Goal: Task Accomplishment & Management: Manage account settings

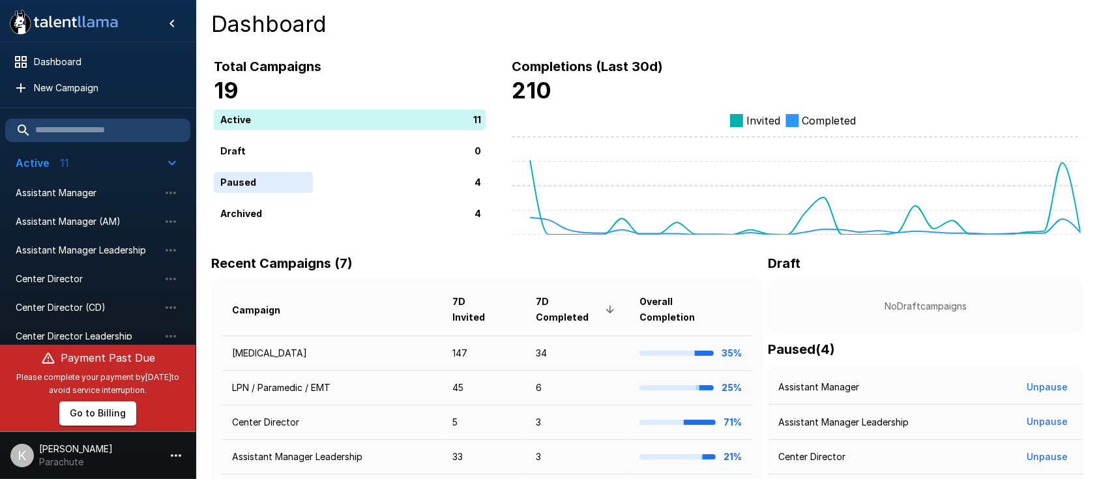
click at [735, 291] on div "Recent Campaigns (7) Campaign 7D Invited 7D Completed Overall Completion Phlebo…" at bounding box center [647, 424] width 872 height 343
click at [43, 448] on p "[PERSON_NAME]" at bounding box center [76, 449] width 74 height 13
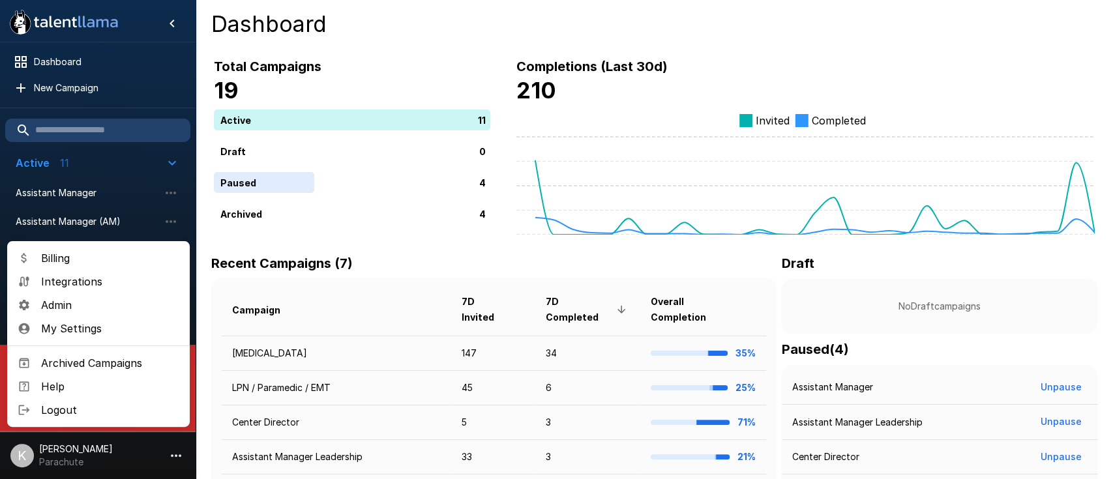
click at [65, 305] on span "Admin" at bounding box center [110, 305] width 138 height 16
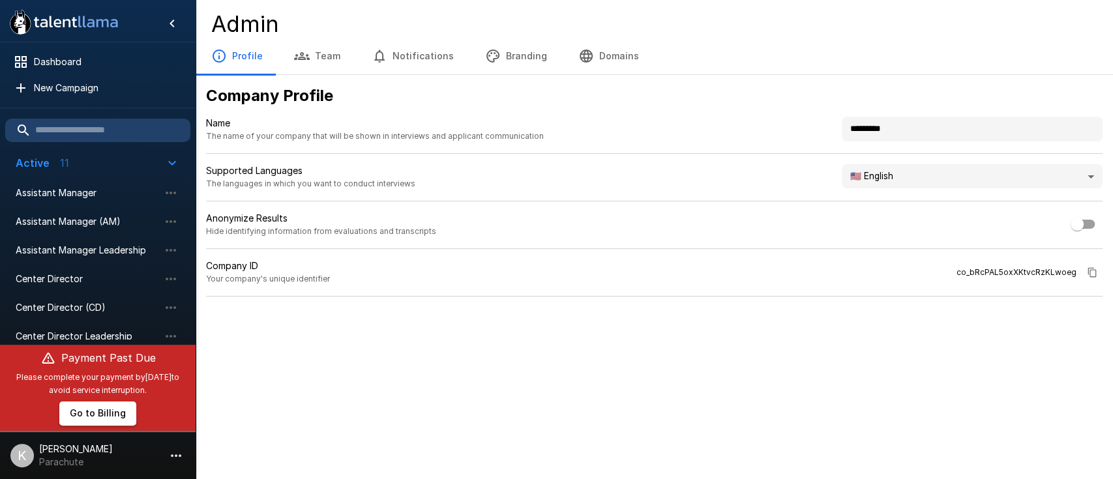
click at [316, 70] on button "Team" at bounding box center [317, 56] width 78 height 37
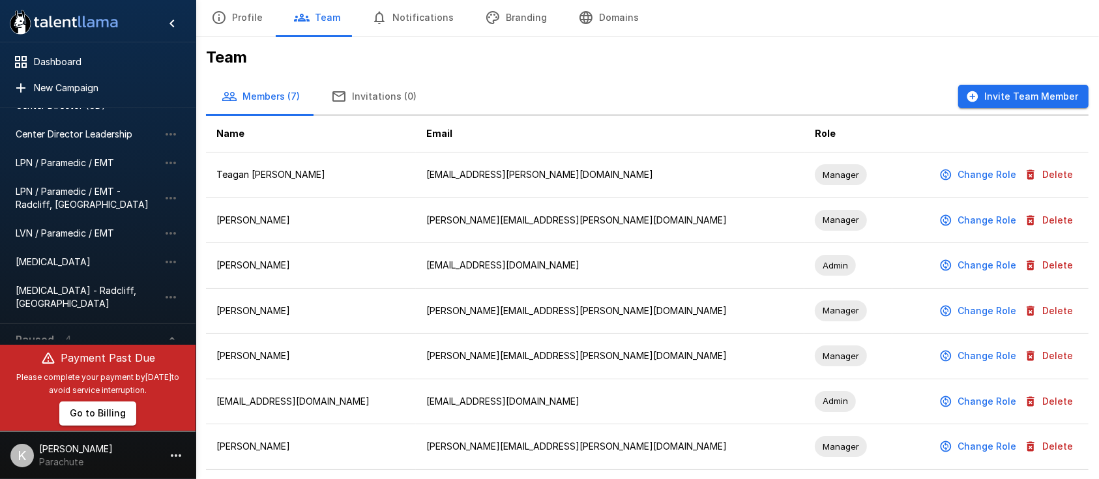
scroll to position [200, 0]
click at [57, 258] on span "[MEDICAL_DATA]" at bounding box center [87, 263] width 143 height 13
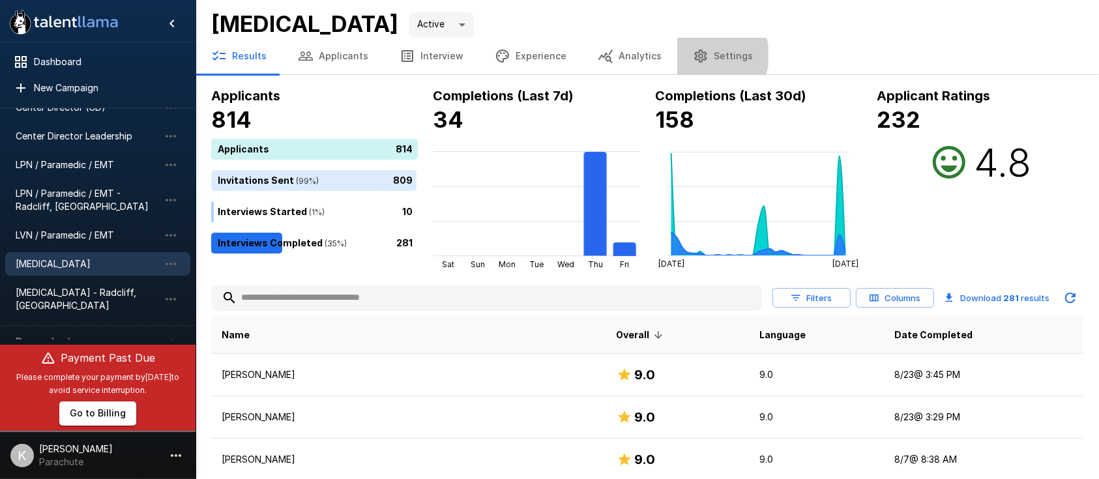
click at [693, 55] on icon "button" at bounding box center [701, 56] width 16 height 16
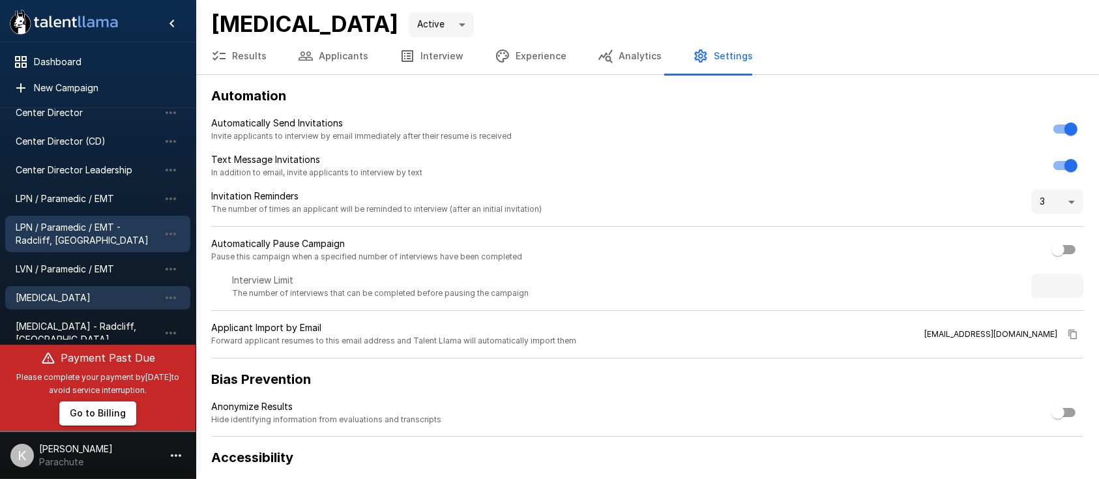
scroll to position [166, 0]
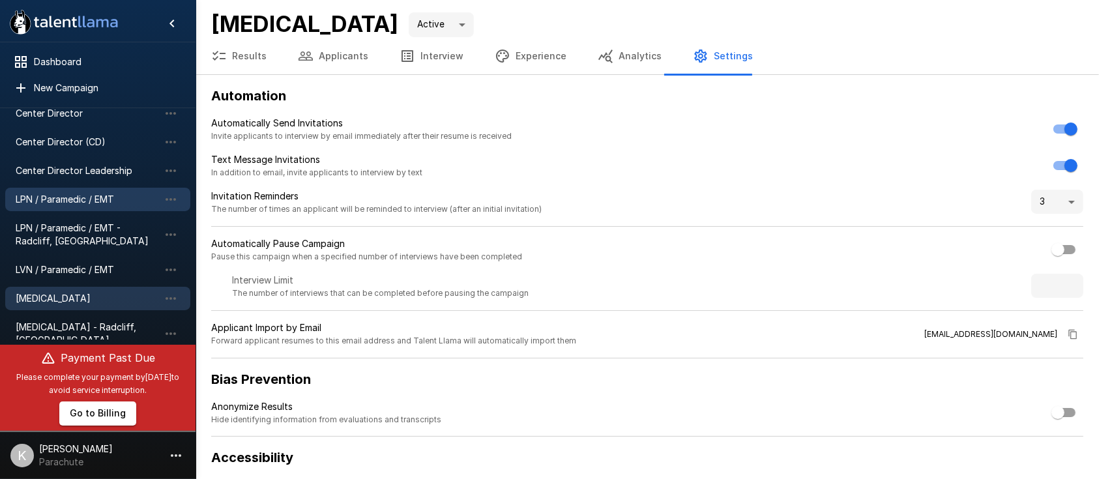
click at [45, 201] on span "LPN / Paramedic / EMT" at bounding box center [87, 199] width 143 height 13
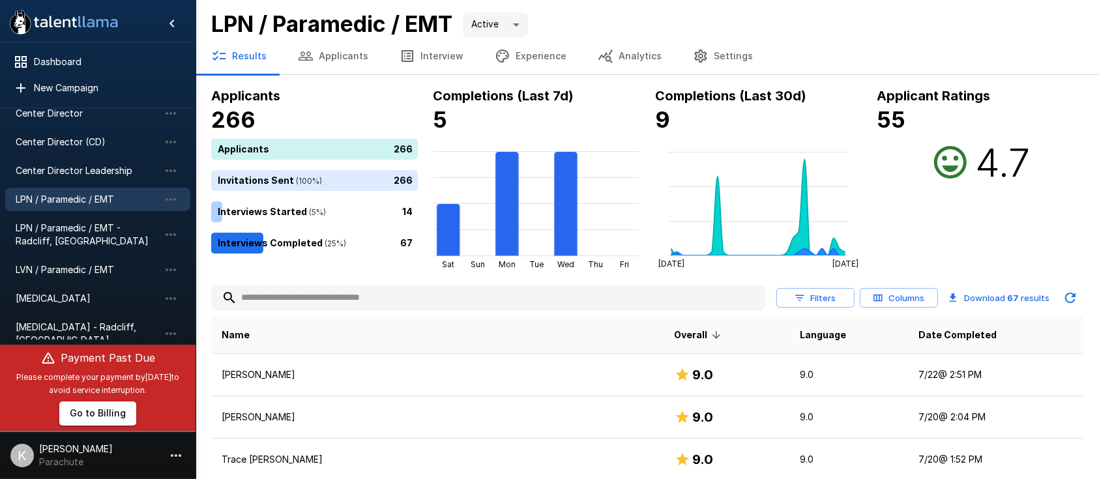
click at [719, 55] on button "Settings" at bounding box center [722, 56] width 91 height 37
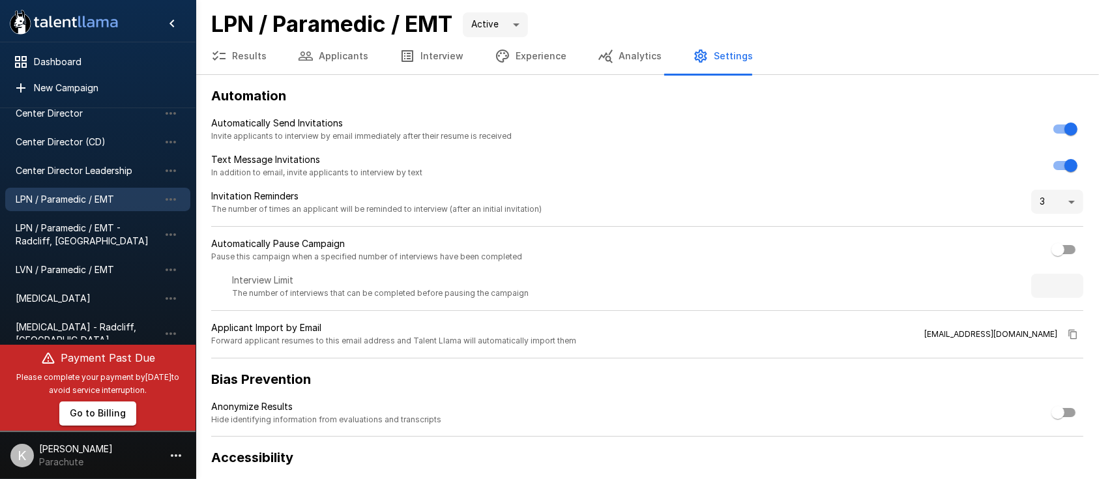
scroll to position [204, 0]
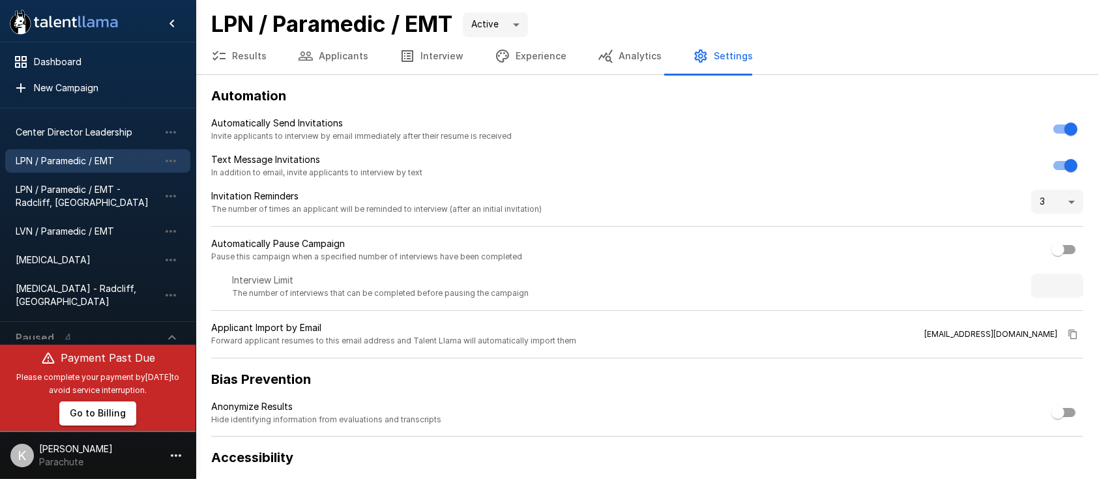
click at [39, 451] on p "[PERSON_NAME]" at bounding box center [76, 449] width 74 height 13
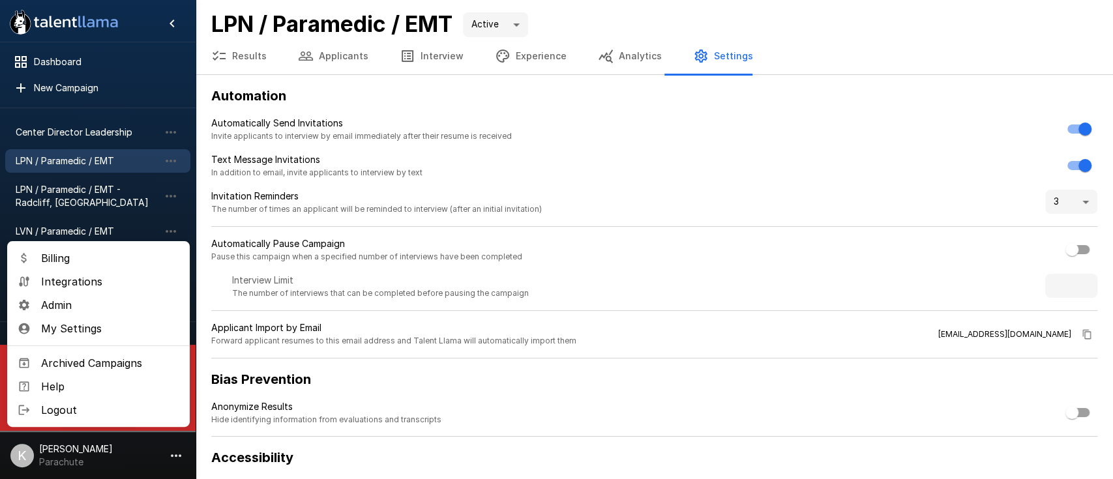
click at [78, 297] on span "Admin" at bounding box center [110, 305] width 138 height 16
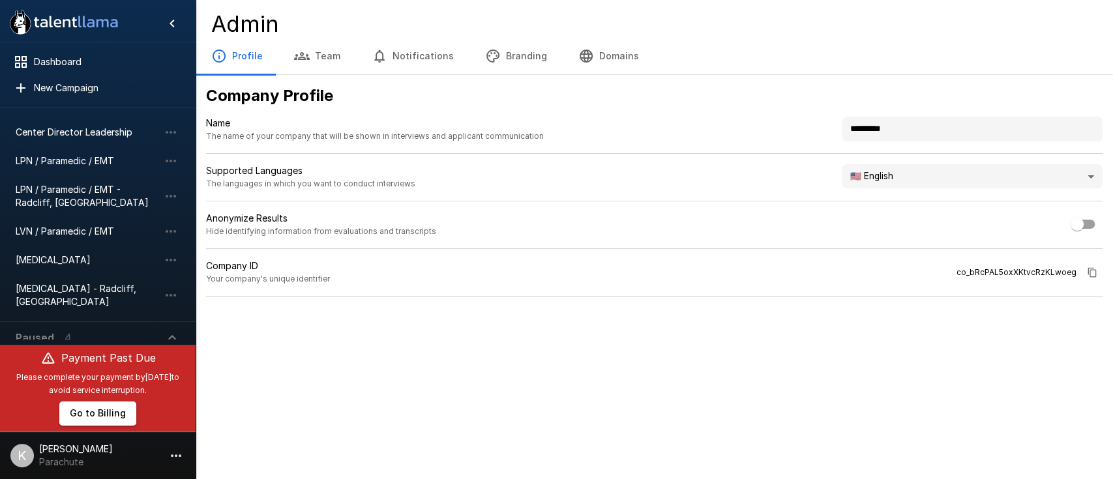
click at [495, 48] on button "Branding" at bounding box center [515, 56] width 93 height 37
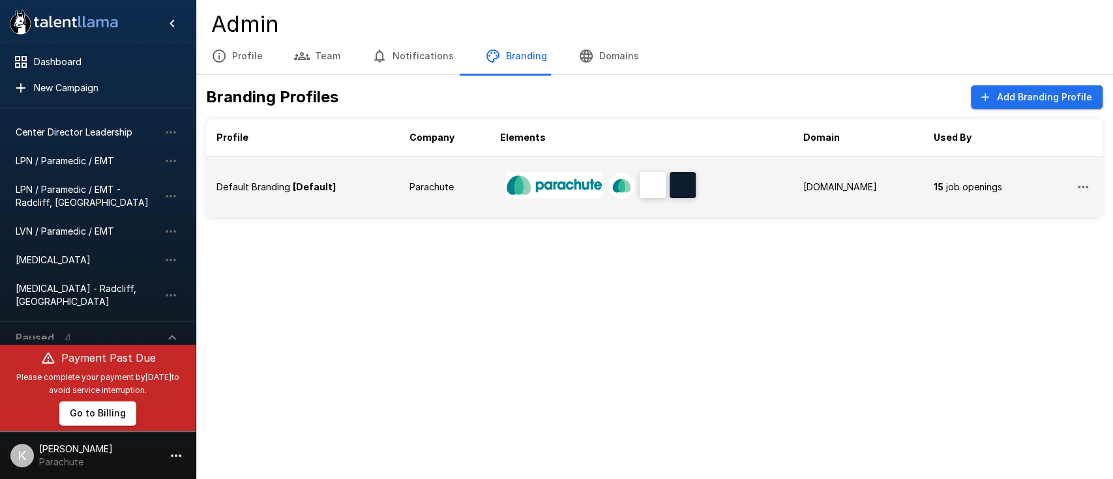
click at [314, 183] on b "[Default]" at bounding box center [314, 186] width 43 height 11
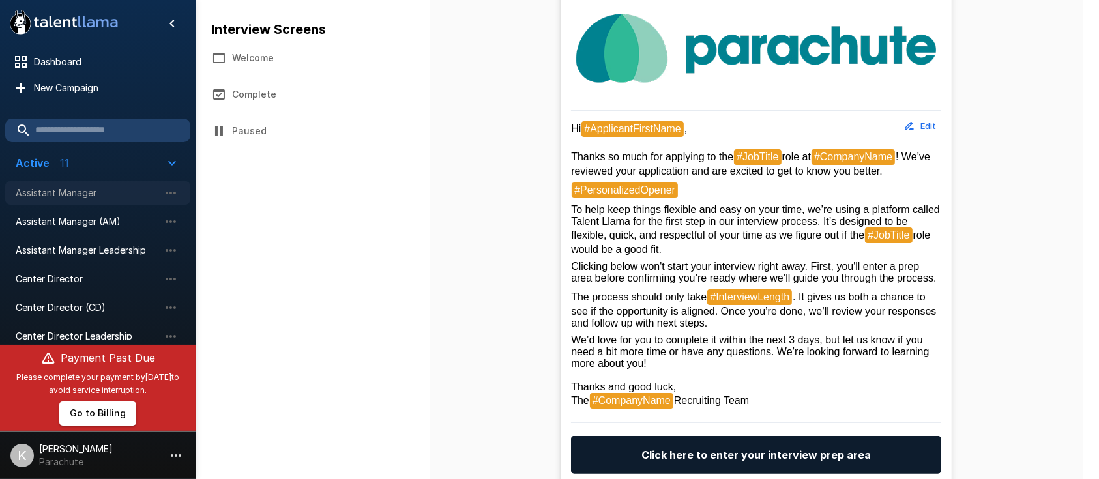
click at [63, 184] on div "Assistant Manager" at bounding box center [97, 192] width 185 height 23
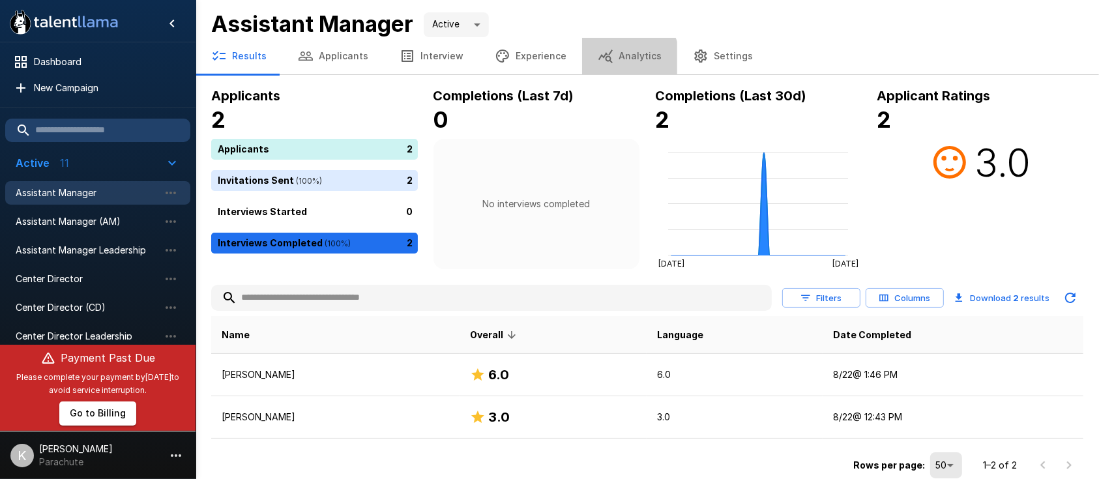
click at [617, 60] on button "Analytics" at bounding box center [629, 56] width 95 height 37
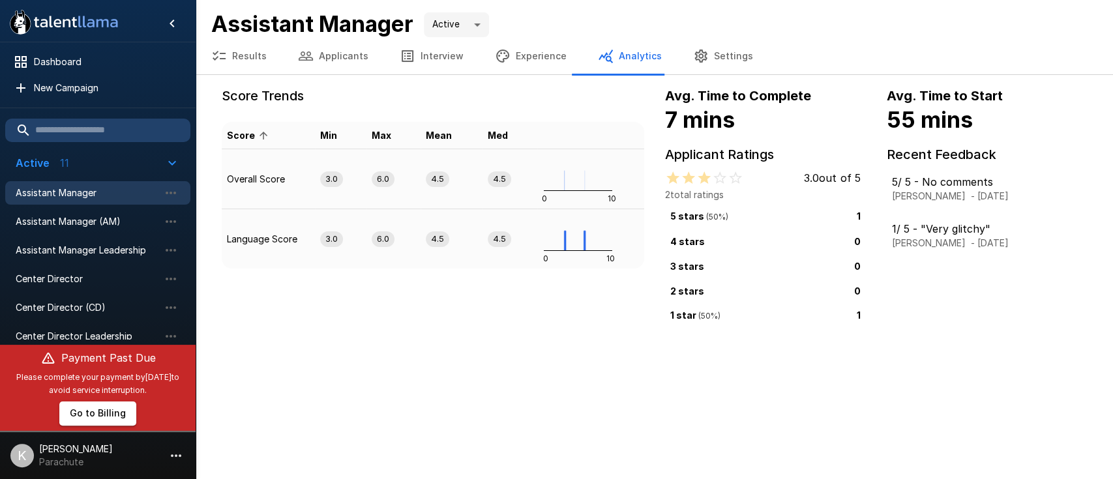
click at [527, 48] on button "Experience" at bounding box center [530, 56] width 103 height 37
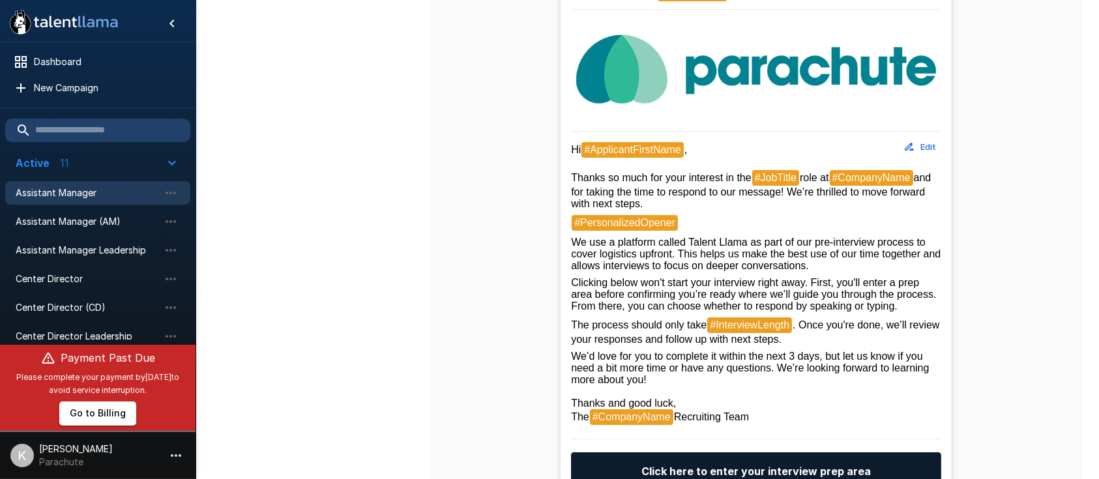
scroll to position [311, 0]
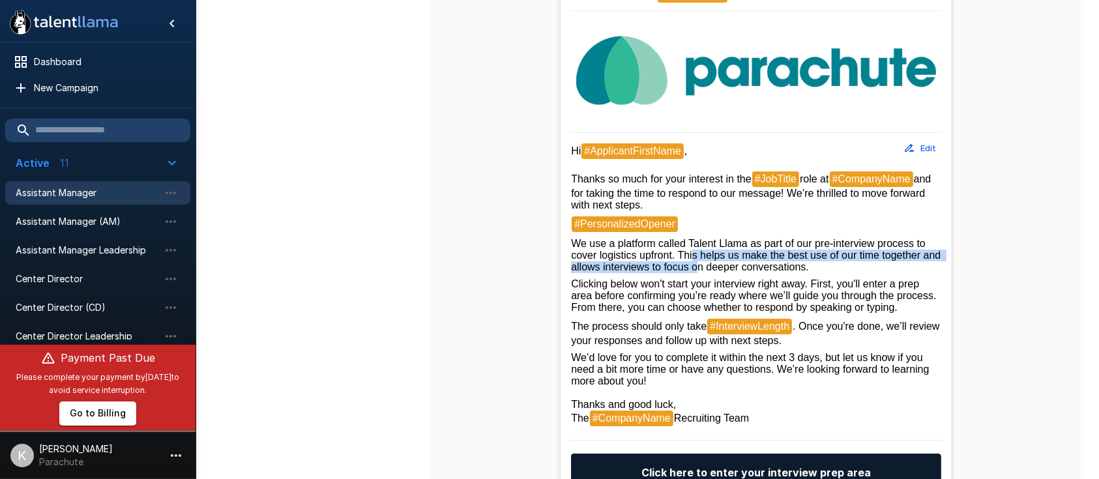
drag, startPoint x: 692, startPoint y: 259, endPoint x: 698, endPoint y: 273, distance: 15.5
click at [698, 272] on span "We use a platform called Talent Llama as part of our pre-interview process to c…" at bounding box center [757, 255] width 373 height 35
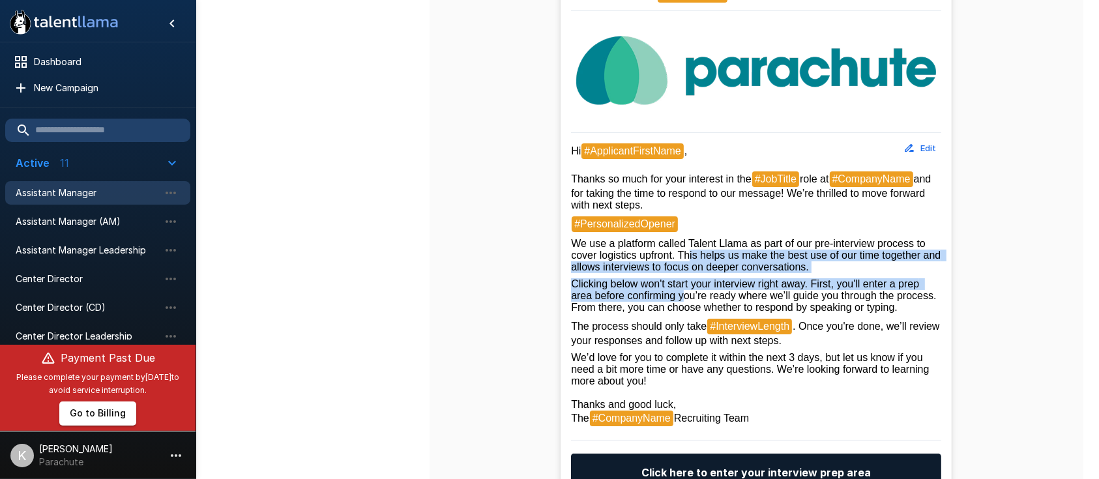
drag, startPoint x: 688, startPoint y: 261, endPoint x: 682, endPoint y: 313, distance: 52.6
click at [682, 313] on div "Hi #ApplicantFirstName , Thanks so much for your interest in the #JobTitle role…" at bounding box center [756, 285] width 370 height 284
click at [682, 313] on span "Clicking below won't start your interview right away. First, you'll enter a pre…" at bounding box center [755, 295] width 368 height 35
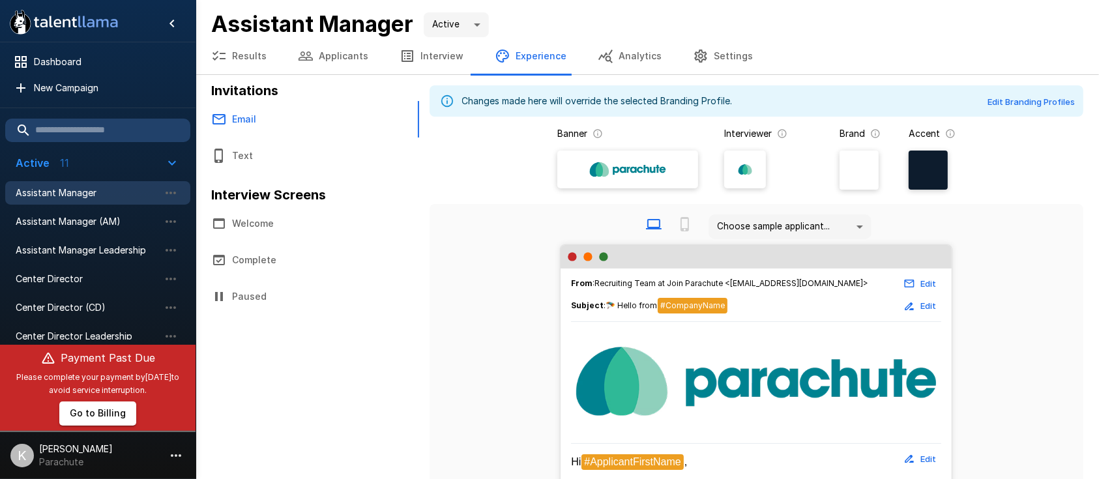
scroll to position [464, 0]
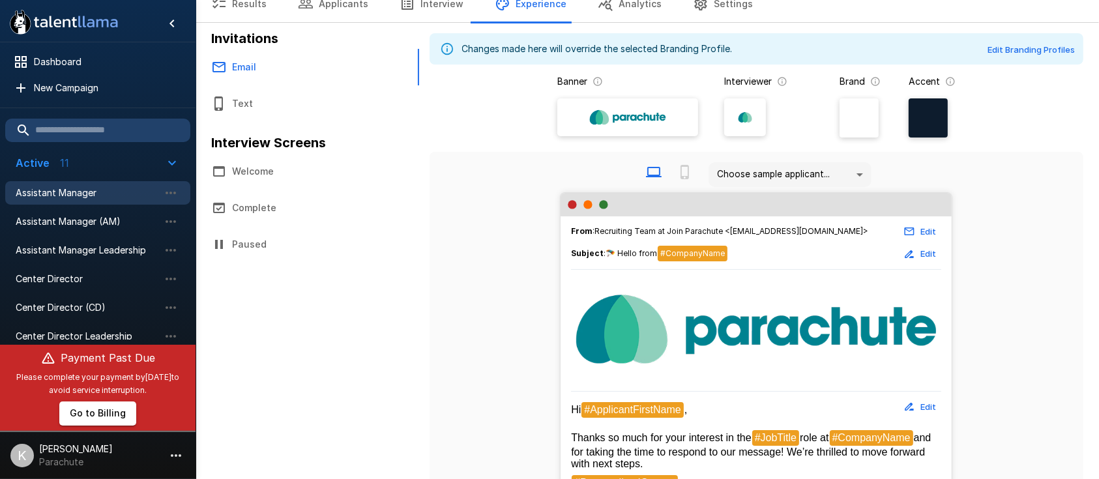
click at [239, 117] on button "Text" at bounding box center [308, 103] width 224 height 37
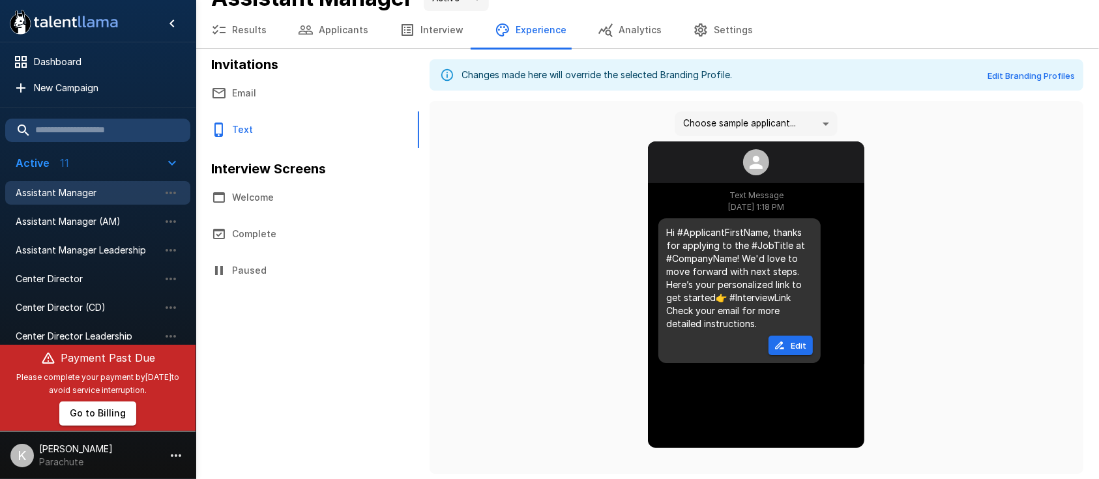
scroll to position [25, 0]
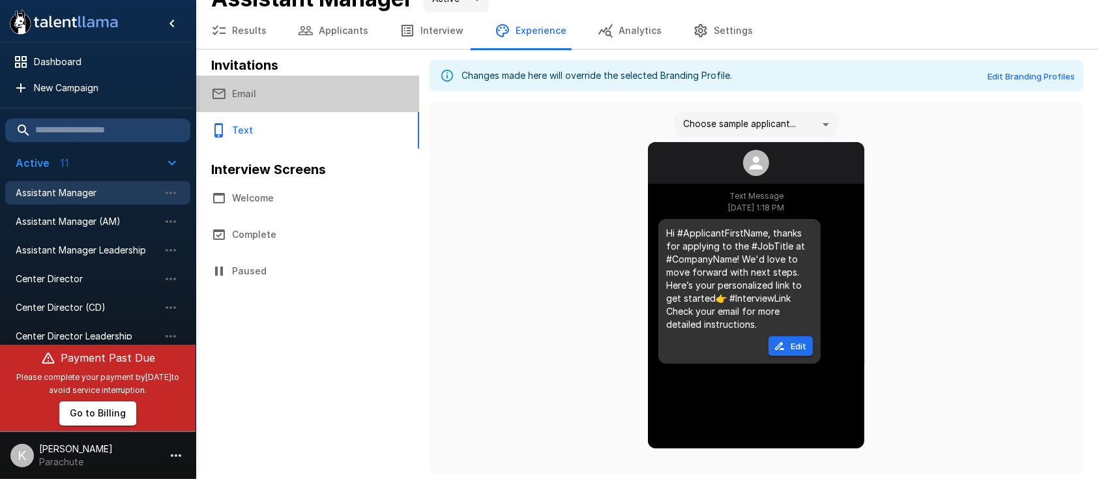
click at [239, 96] on button "Email" at bounding box center [308, 94] width 224 height 37
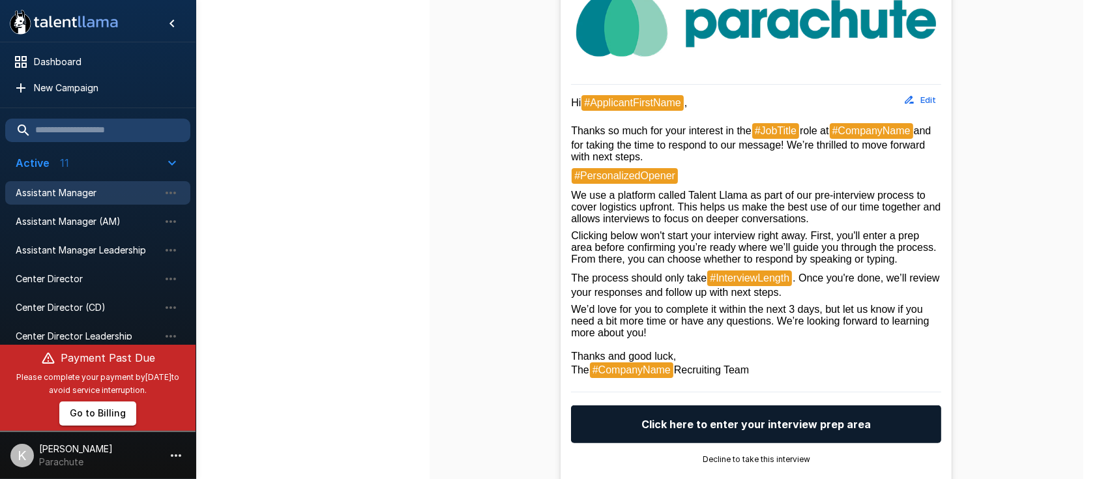
scroll to position [377, 0]
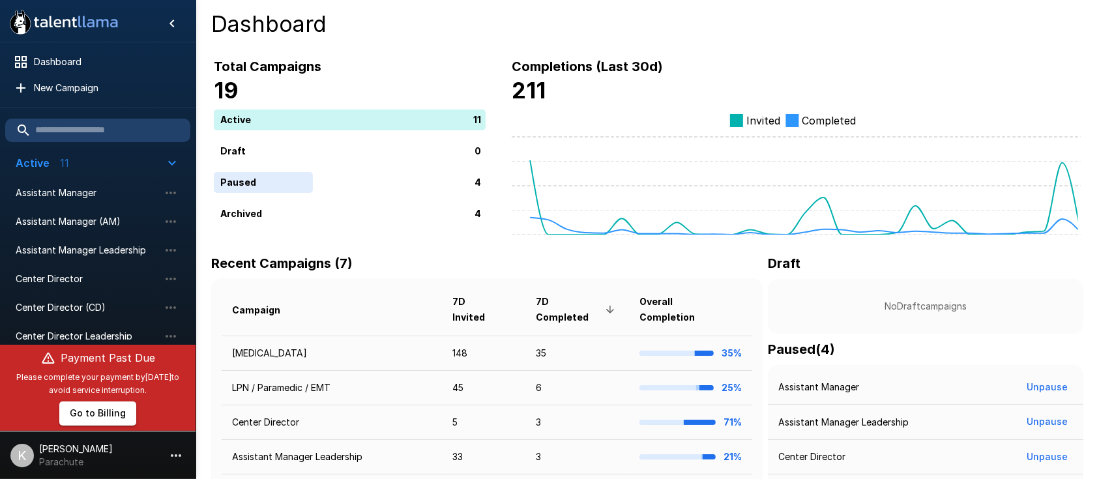
click at [48, 448] on p "[PERSON_NAME]" at bounding box center [76, 449] width 74 height 13
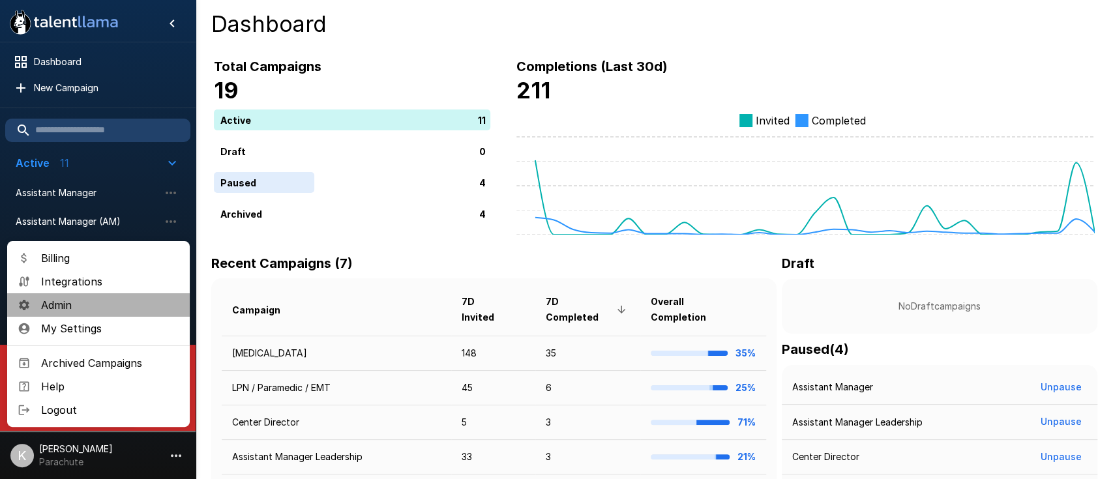
click at [60, 308] on span "Admin" at bounding box center [110, 305] width 138 height 16
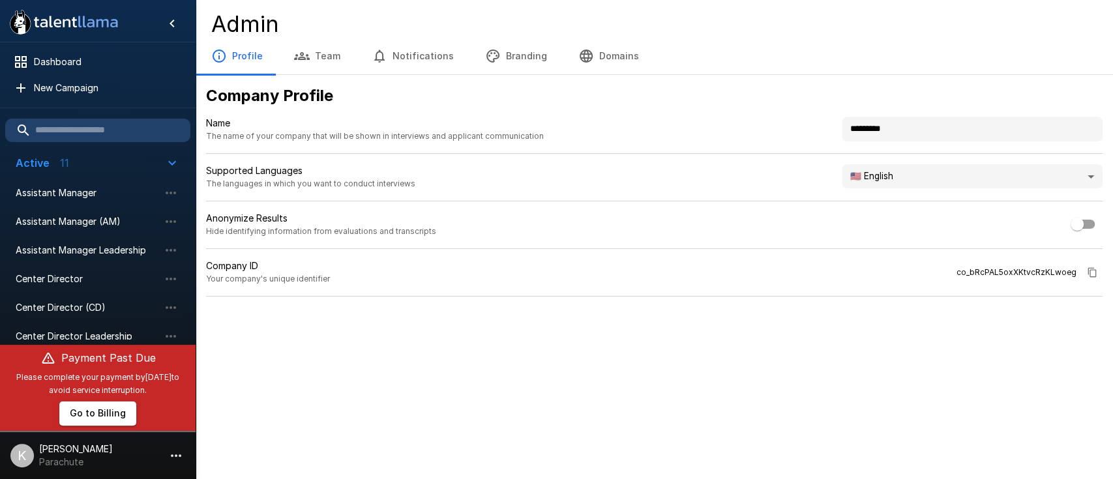
click at [304, 62] on icon "button" at bounding box center [302, 56] width 16 height 16
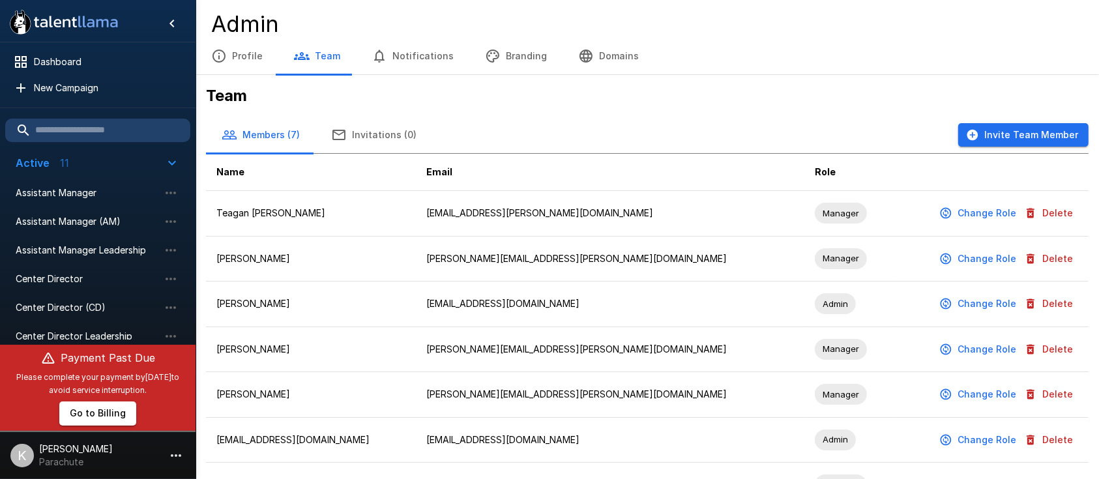
scroll to position [38, 0]
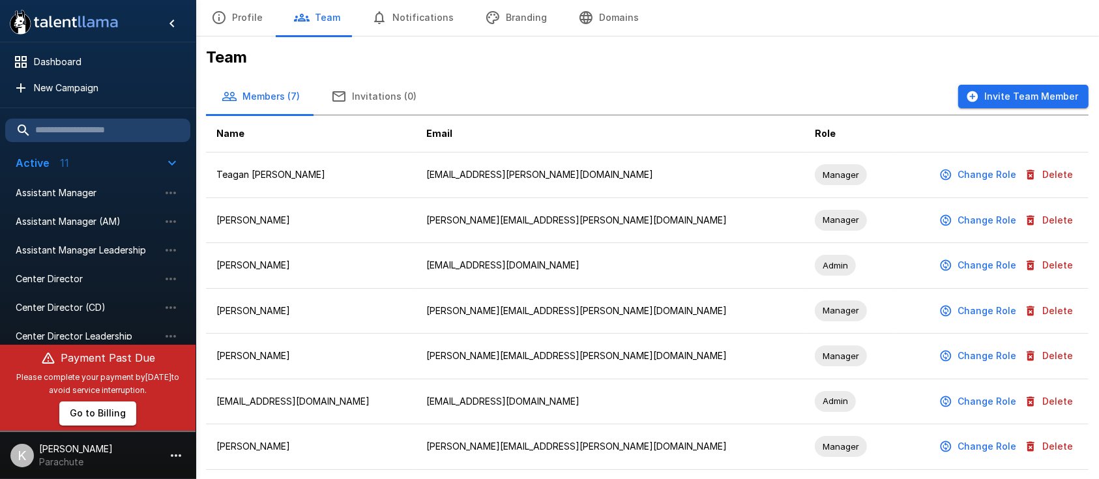
click at [1003, 309] on button "Change Role" at bounding box center [979, 311] width 85 height 24
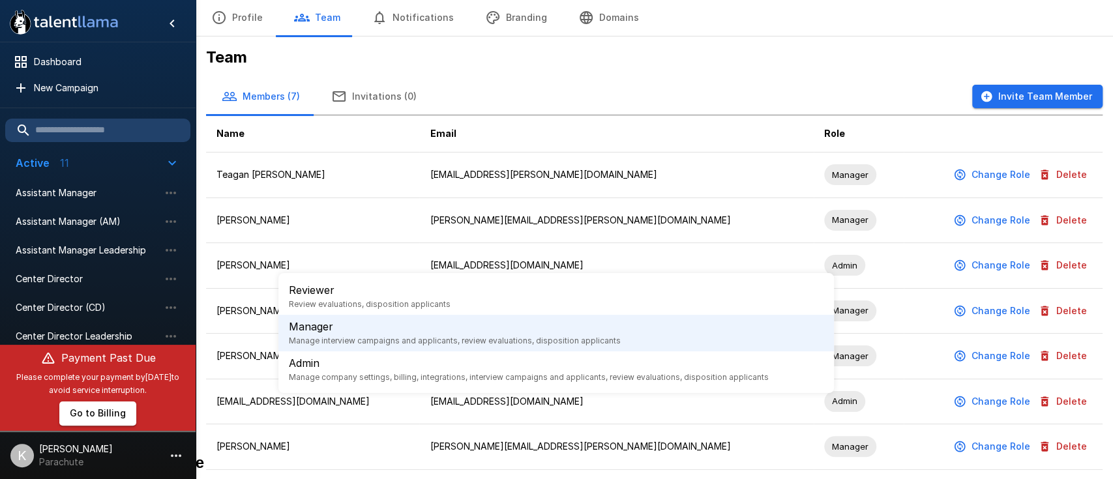
click at [522, 237] on body ".st0{fill:#FFFFFF;} .st1{fill:#76a4ed;} Dashboard New Campaign Active 11 Assist…" at bounding box center [563, 201] width 1126 height 479
click at [388, 362] on p "Admin" at bounding box center [529, 363] width 480 height 16
type input "*****"
